Goal: Task Accomplishment & Management: Use online tool/utility

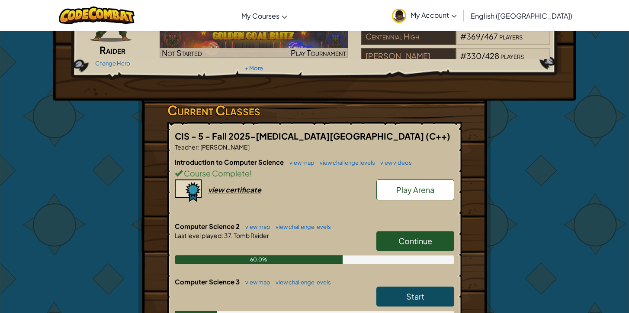
scroll to position [24, 0]
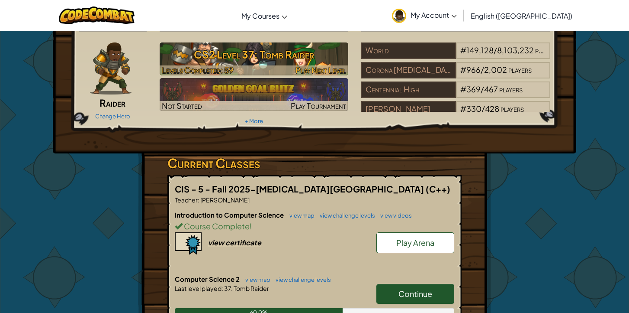
click at [306, 65] on span "Play Next Level" at bounding box center [321, 70] width 51 height 10
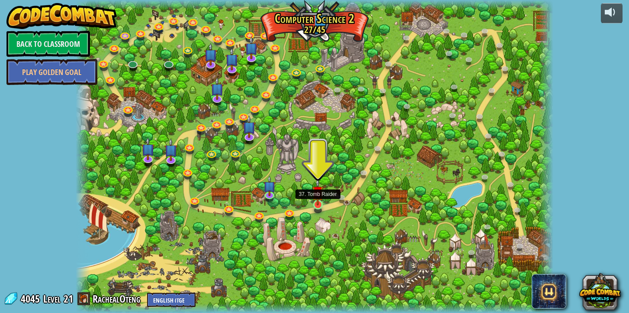
click at [322, 202] on img at bounding box center [318, 191] width 12 height 27
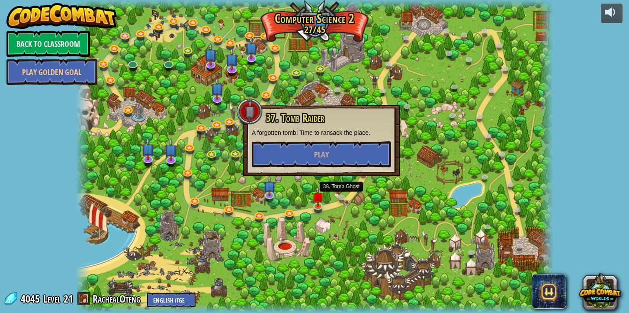
click at [343, 205] on div at bounding box center [315, 156] width 478 height 313
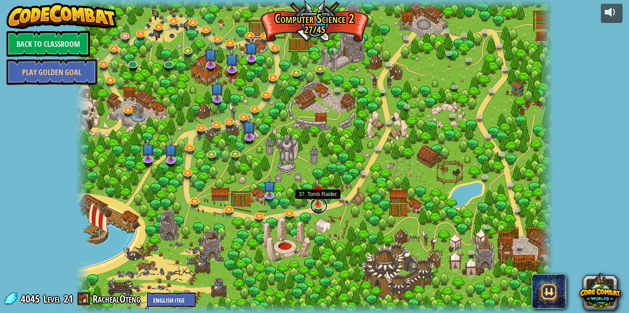
click at [321, 206] on link at bounding box center [318, 205] width 17 height 17
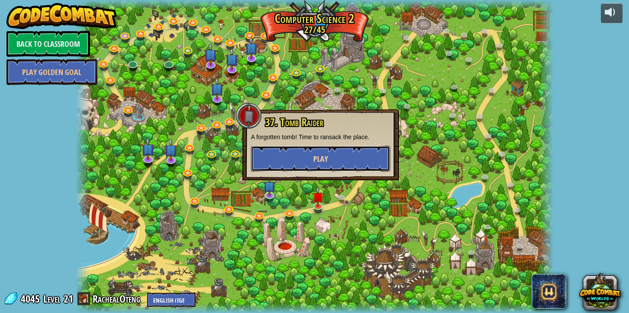
click at [318, 165] on button "Play" at bounding box center [320, 158] width 139 height 26
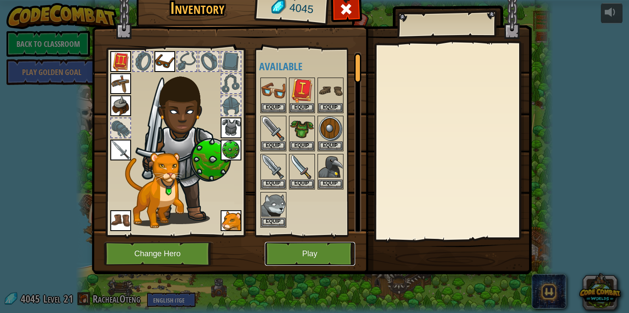
click at [323, 252] on button "Play" at bounding box center [310, 254] width 90 height 24
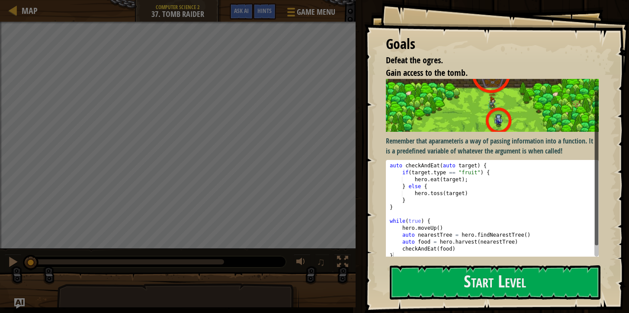
scroll to position [27, 0]
